Goal: Find specific page/section: Find specific page/section

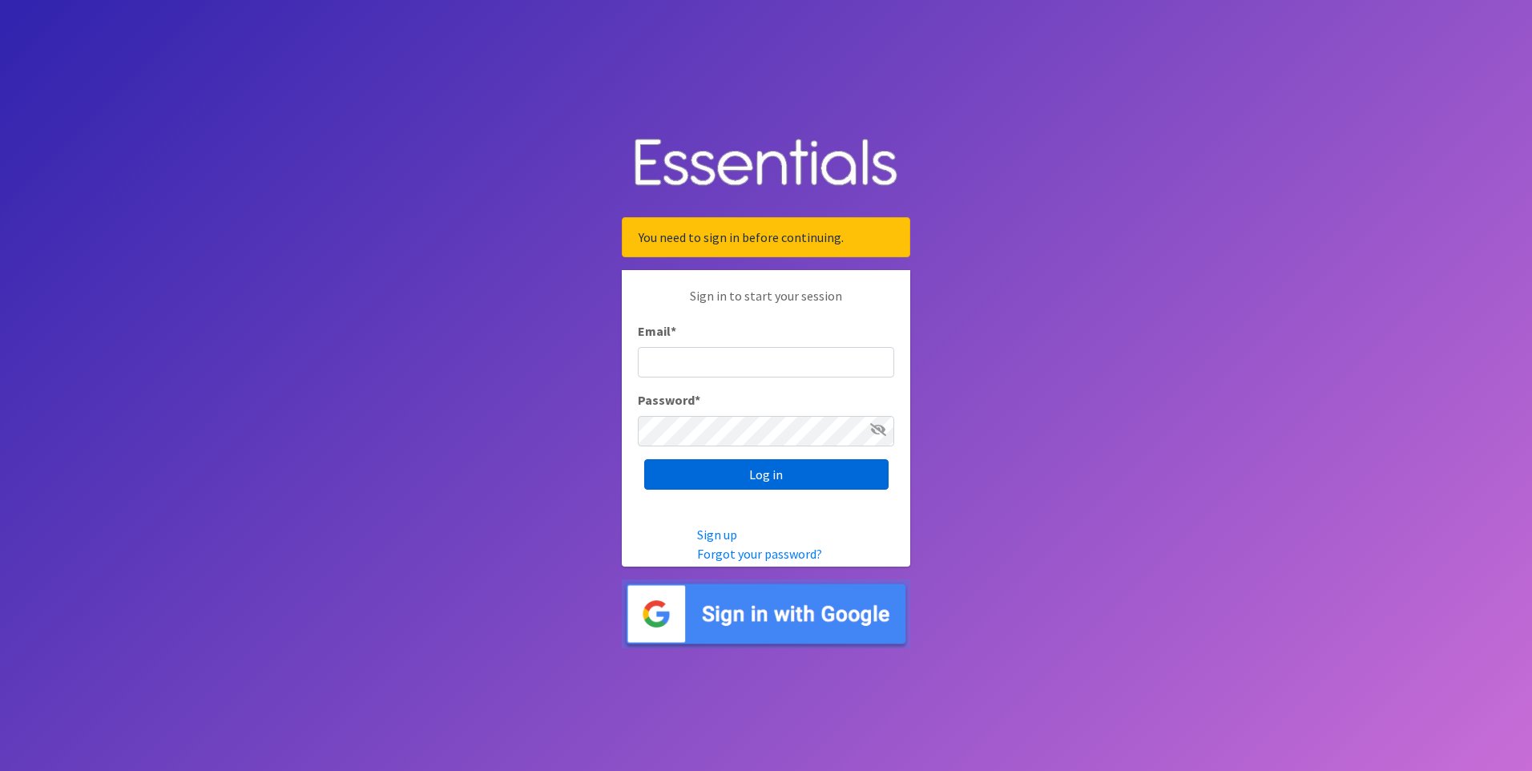
type input "[EMAIL_ADDRESS][DOMAIN_NAME]"
click at [829, 476] on input "Log in" at bounding box center [766, 474] width 244 height 30
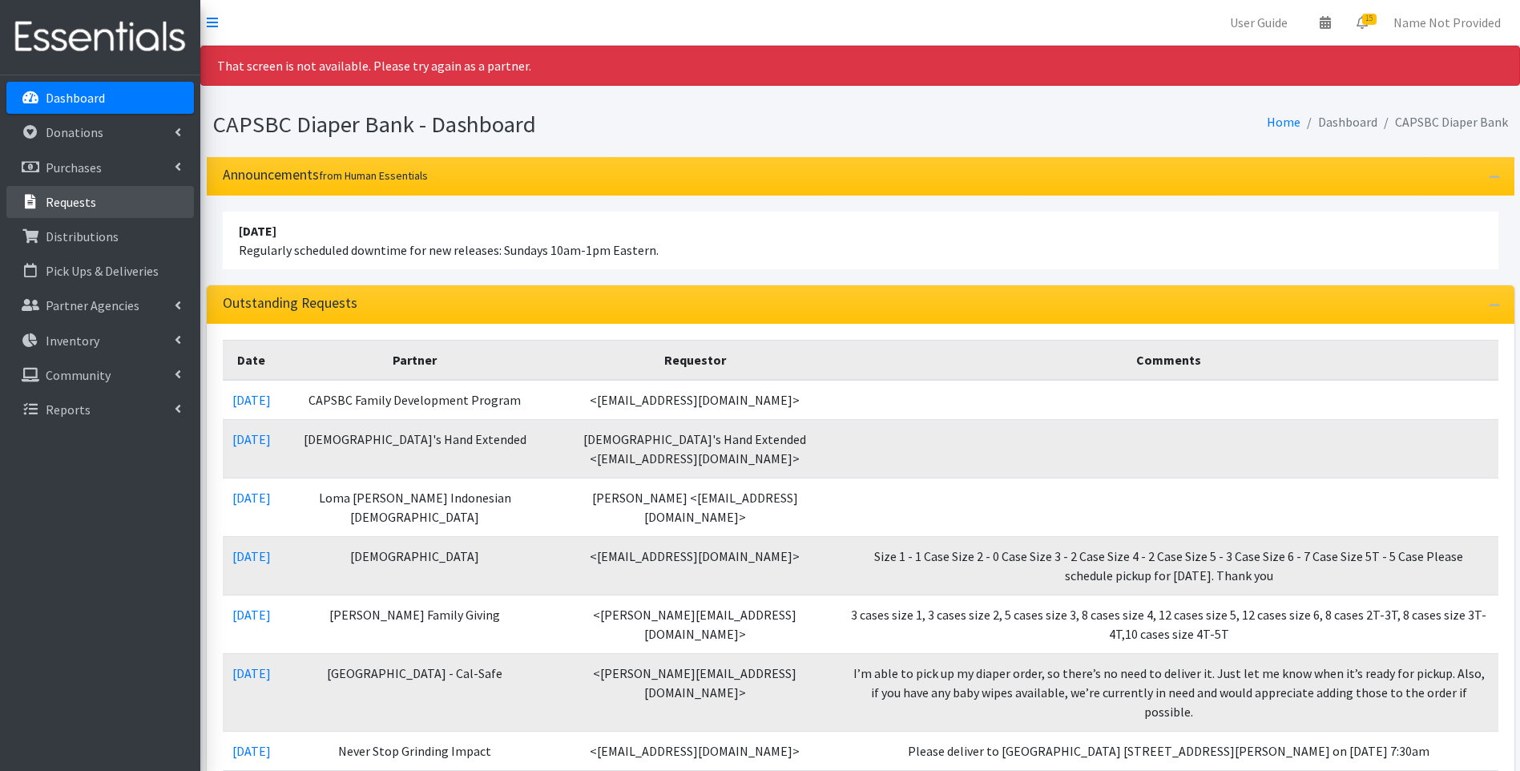
click at [74, 205] on p "Requests" at bounding box center [71, 202] width 50 height 16
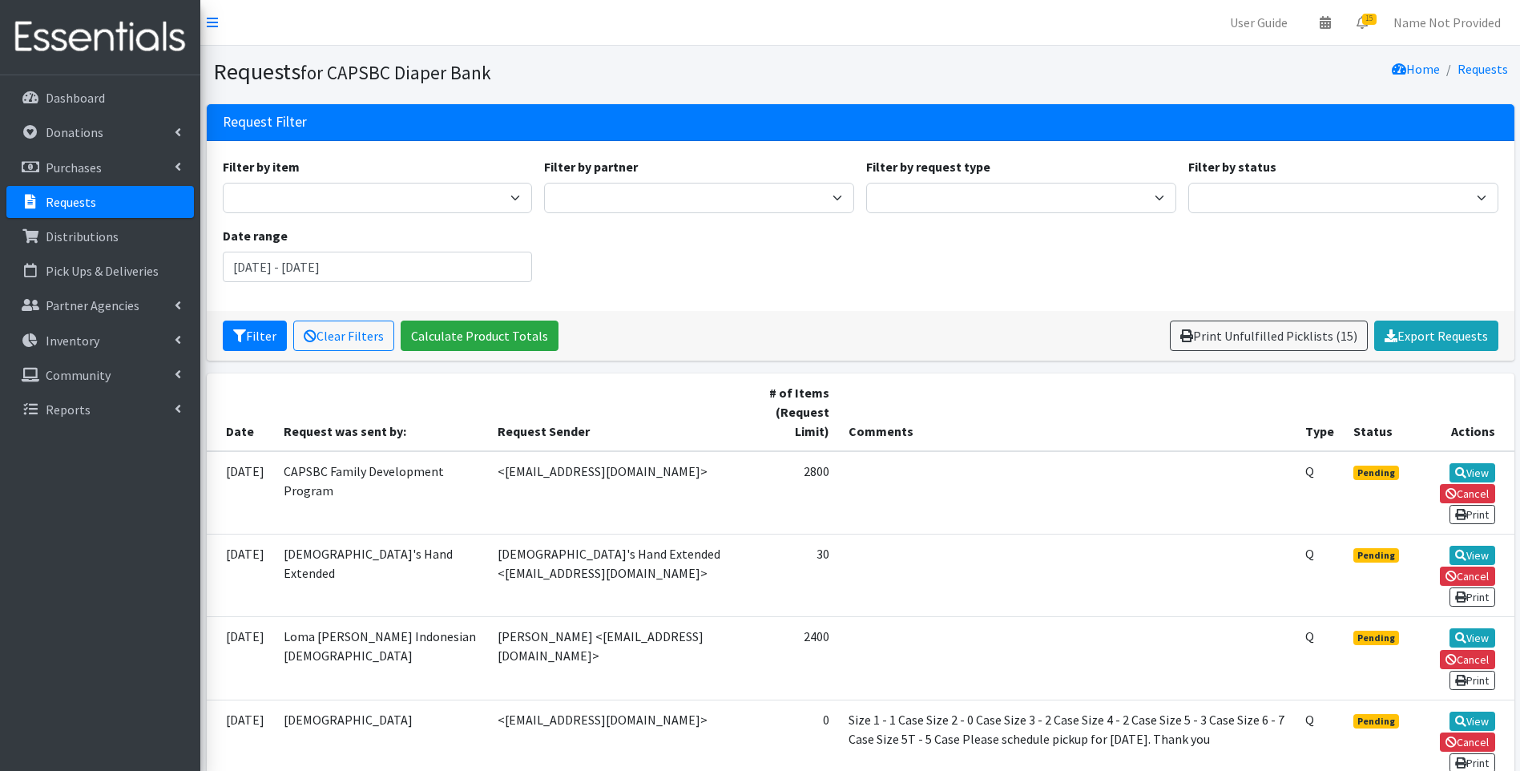
click at [908, 274] on div "Filter by item 4 Piece Crib Set (girl) Bunny Hugs Size 3 Bunny Hugs Size 4 Cart…" at bounding box center [860, 226] width 1288 height 138
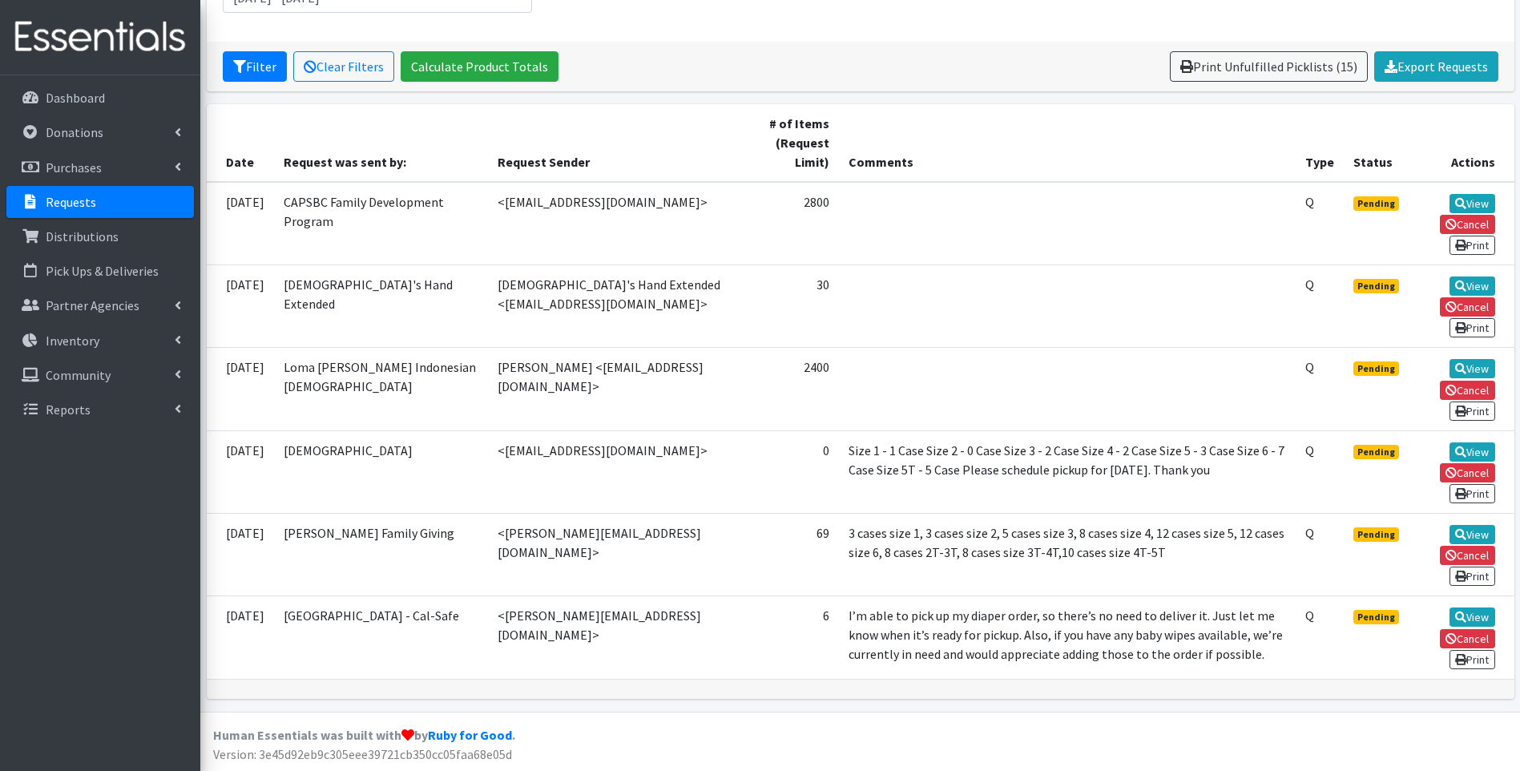
scroll to position [270, 0]
drag, startPoint x: 378, startPoint y: 651, endPoint x: 274, endPoint y: 210, distance: 452.8
click at [274, 210] on tbody "09/02/2025 CAPSBC Family Development Program <dcollier@capsbc.org> 2800 Q Pendi…" at bounding box center [861, 429] width 1308 height 497
click at [418, 410] on td "Loma Linda Indonesian SDA Church" at bounding box center [381, 388] width 214 height 83
